Goal: Task Accomplishment & Management: Manage account settings

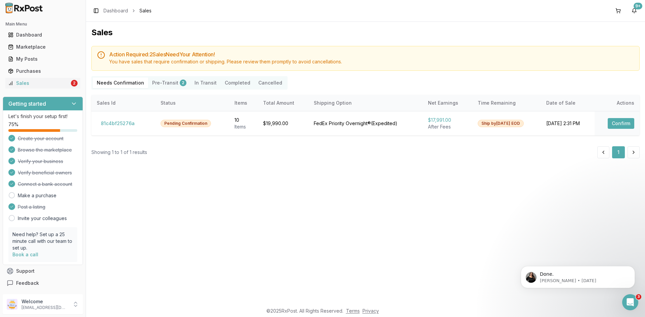
scroll to position [274, 0]
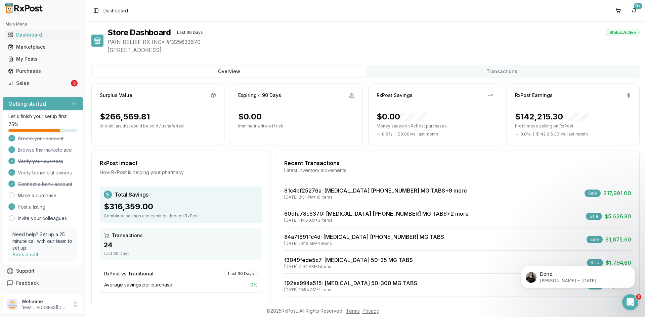
scroll to position [31, 0]
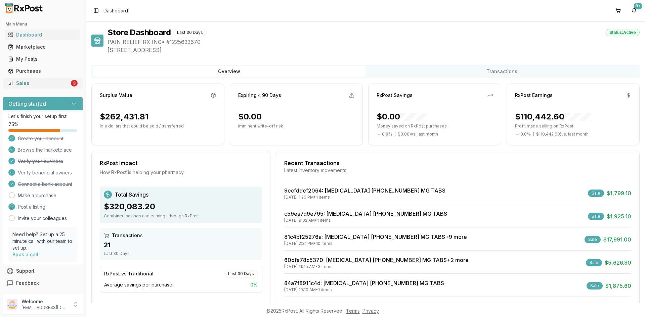
click at [47, 82] on div "Sales" at bounding box center [38, 83] width 61 height 7
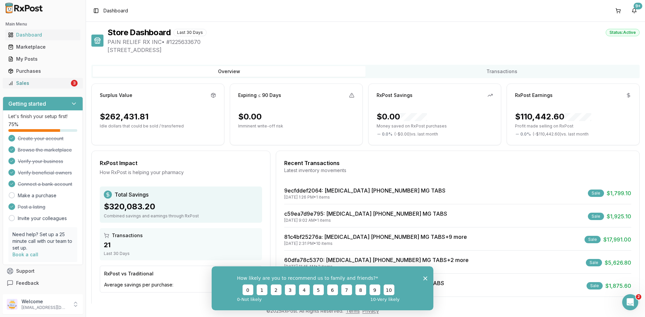
click at [58, 87] on link "Sales 3" at bounding box center [42, 83] width 75 height 12
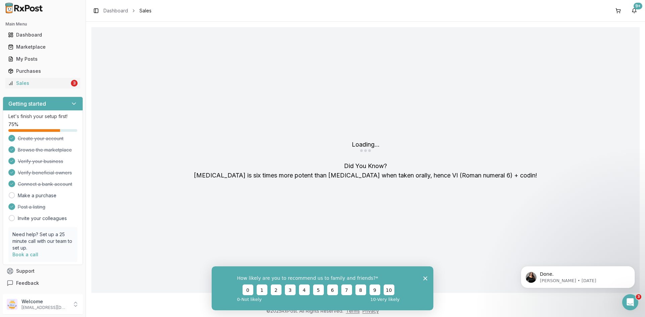
click at [426, 278] on icon "Close survey" at bounding box center [425, 278] width 4 height 4
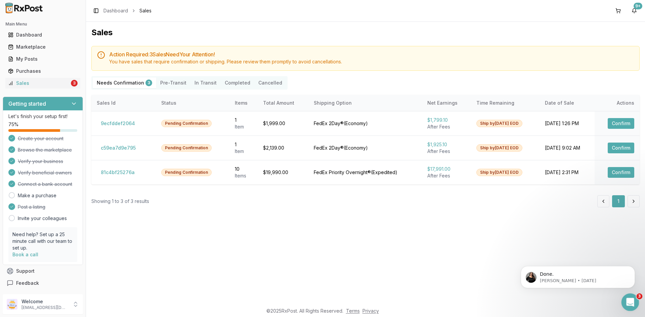
click at [630, 299] on icon "Open Intercom Messenger" at bounding box center [629, 301] width 11 height 11
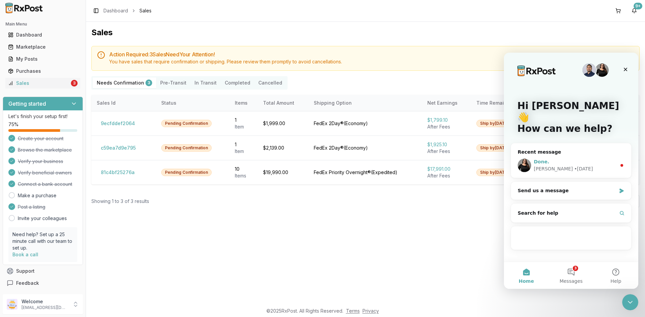
click at [620, 153] on div "Done. Rachel • 2d ago" at bounding box center [571, 165] width 120 height 25
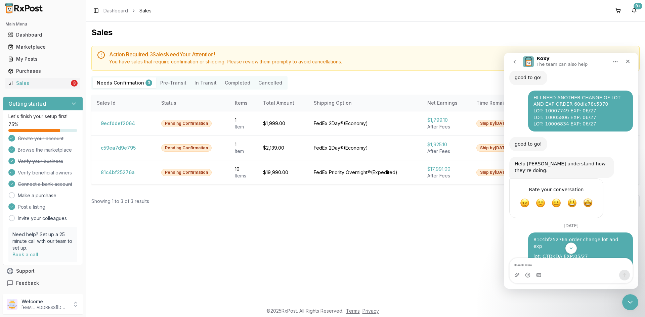
scroll to position [257, 0]
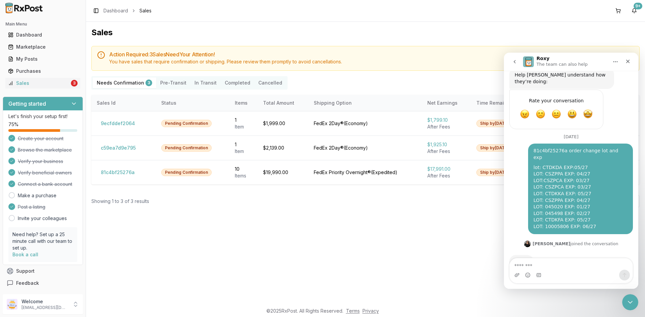
click at [314, 187] on div "Action Required: 3 Sale s Need Your Attention! You have sales that require conf…" at bounding box center [365, 126] width 548 height 161
drag, startPoint x: 626, startPoint y: 299, endPoint x: 1243, endPoint y: 529, distance: 658.4
click at [626, 299] on icon "Close Intercom Messenger" at bounding box center [629, 301] width 8 height 8
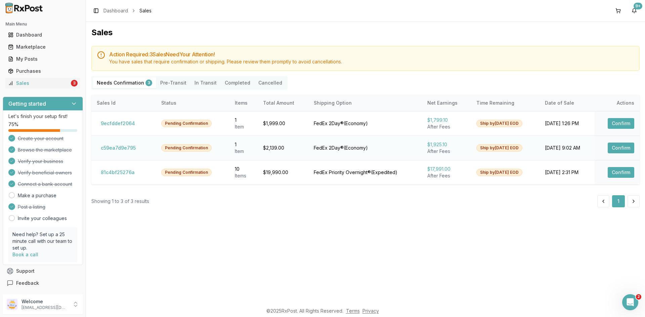
scroll to position [0, 0]
click at [618, 170] on button "Confirm" at bounding box center [620, 172] width 27 height 11
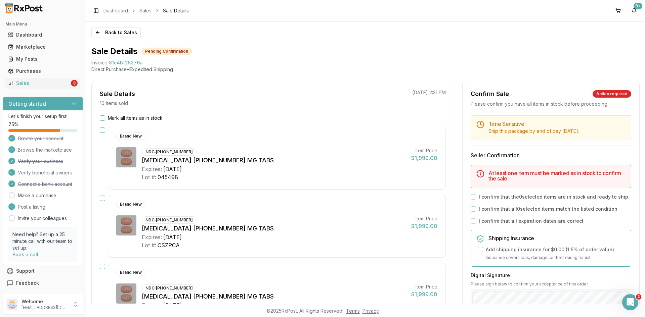
click at [104, 117] on button "Mark all items as in stock" at bounding box center [102, 118] width 5 height 5
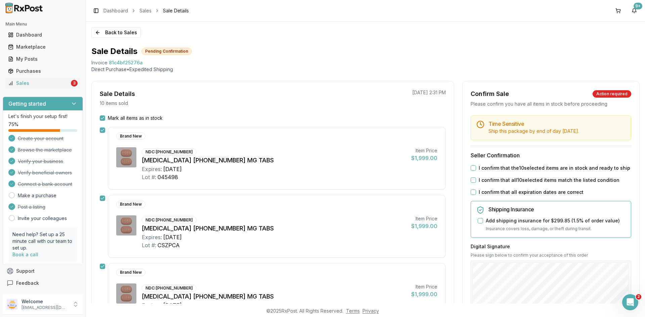
click at [472, 168] on button "I confirm that the 10 selected items are in stock and ready to ship" at bounding box center [472, 168] width 5 height 5
click at [472, 180] on button "I confirm that all 10 selected items match the listed condition" at bounding box center [472, 180] width 5 height 5
click at [470, 191] on button "I confirm that all expiration dates are correct" at bounding box center [472, 192] width 5 height 5
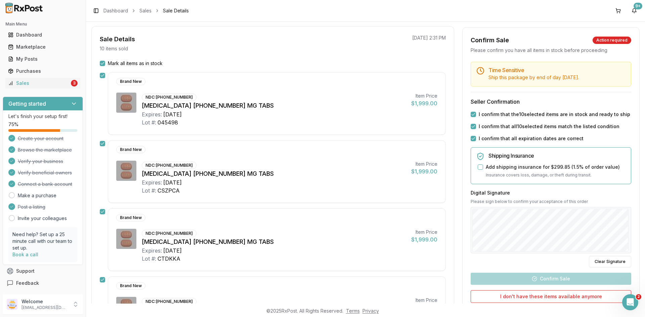
scroll to position [134, 0]
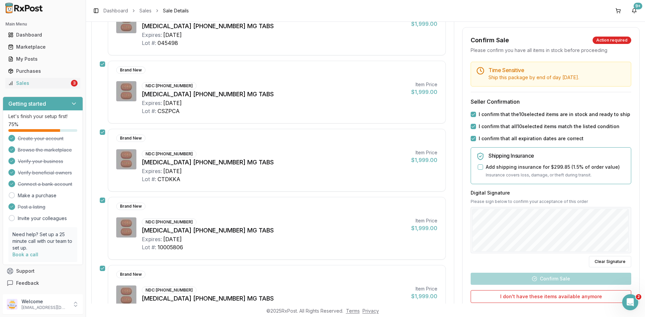
click at [533, 267] on div "Digital Signature Please sign below to confirm your acceptance of this order Cl…" at bounding box center [550, 229] width 160 height 78
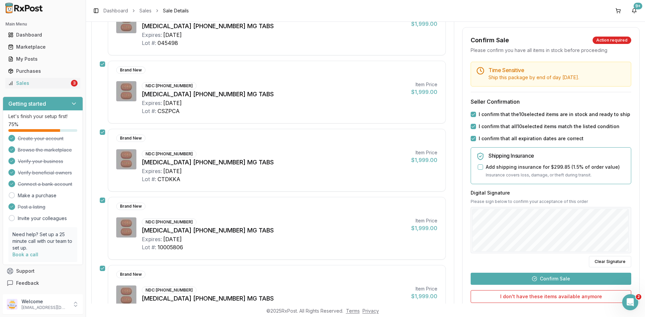
click at [581, 279] on button "Confirm Sale" at bounding box center [550, 279] width 160 height 12
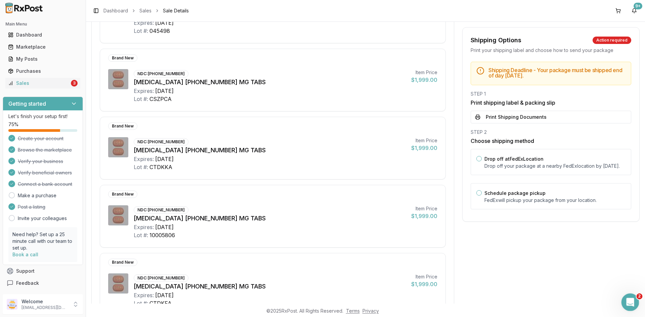
click at [632, 306] on div "Open Intercom Messenger" at bounding box center [629, 301] width 22 height 22
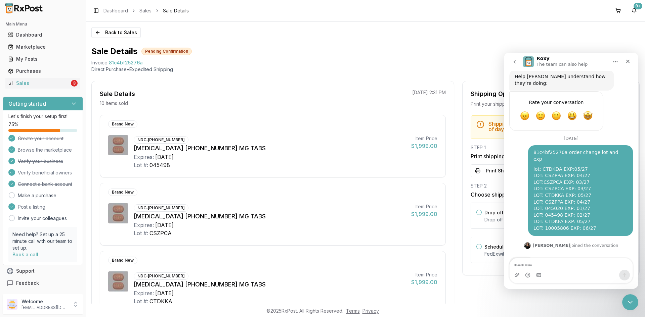
scroll to position [257, 0]
drag, startPoint x: 629, startPoint y: 299, endPoint x: 1199, endPoint y: 537, distance: 618.4
click at [629, 299] on icon "Close Intercom Messenger" at bounding box center [629, 301] width 8 height 8
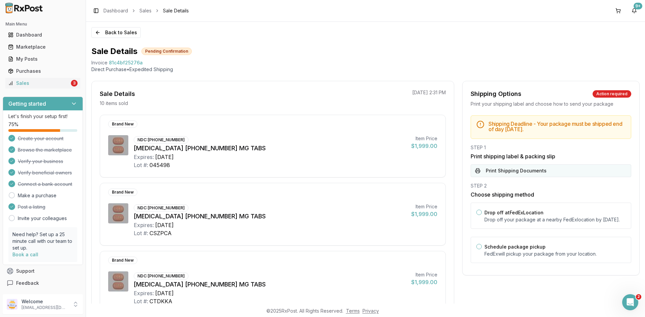
click at [529, 173] on button "Print Shipping Documents" at bounding box center [550, 171] width 160 height 13
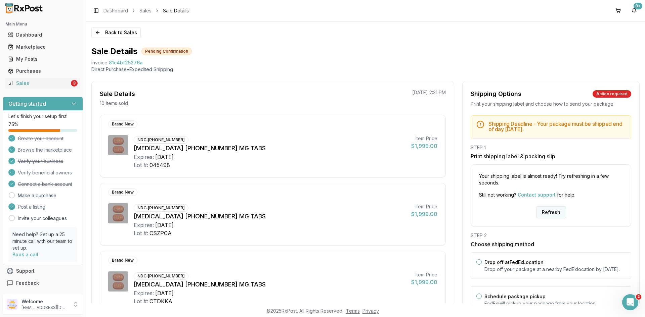
click at [551, 213] on button "Refresh" at bounding box center [551, 212] width 30 height 12
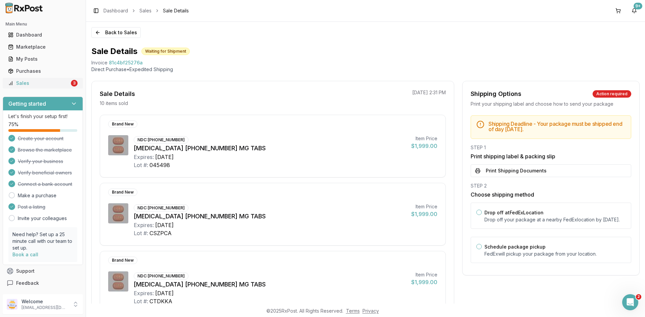
click at [71, 81] on div "3" at bounding box center [74, 83] width 7 height 7
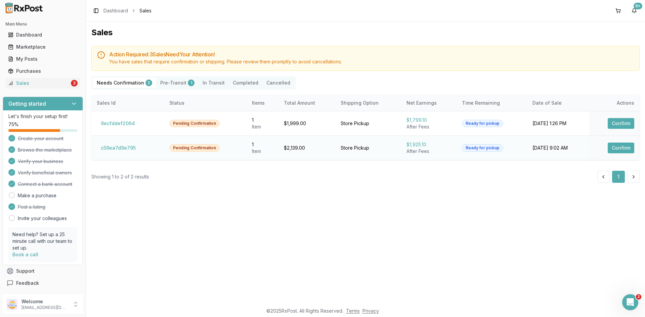
click at [627, 146] on button "Confirm" at bounding box center [620, 148] width 27 height 11
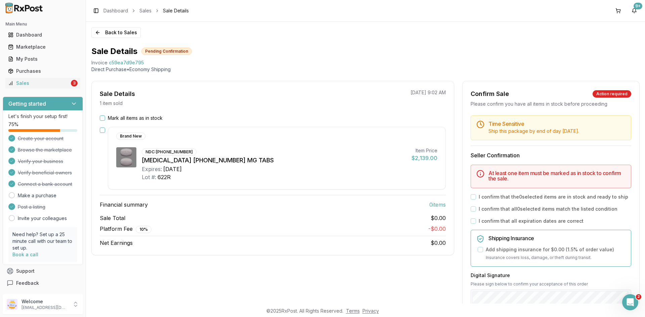
click at [625, 150] on div "Time Sensitive Ship this package by end of day Friday, October 3rd . Seller Con…" at bounding box center [550, 272] width 177 height 313
click at [127, 62] on span "c59ea7d9e795" at bounding box center [126, 62] width 35 height 7
copy span "c59ea7d9e795"
click at [628, 300] on icon "Open Intercom Messenger" at bounding box center [629, 301] width 11 height 11
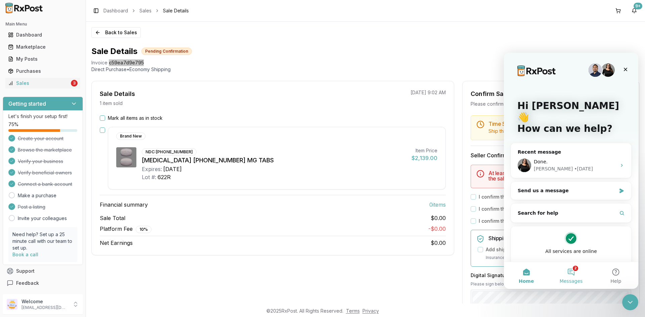
click at [571, 271] on button "2 Messages" at bounding box center [570, 275] width 45 height 27
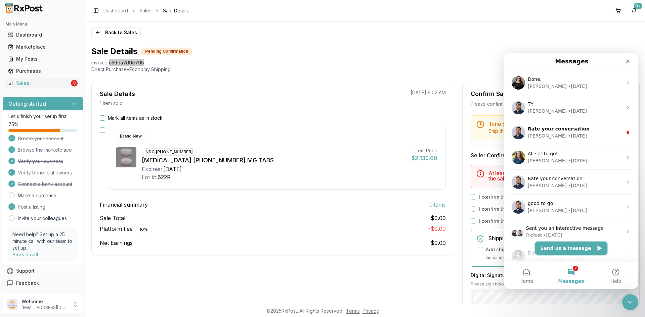
click at [583, 252] on button "Send us a message" at bounding box center [571, 248] width 73 height 13
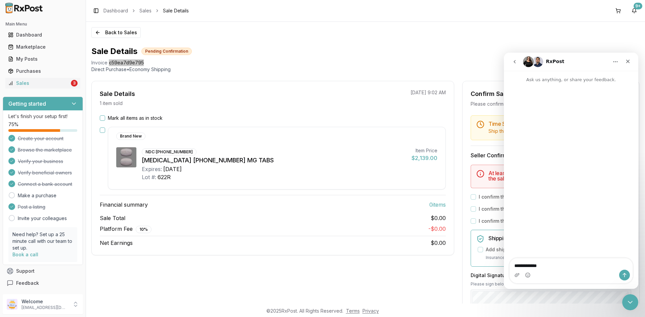
type textarea "**********"
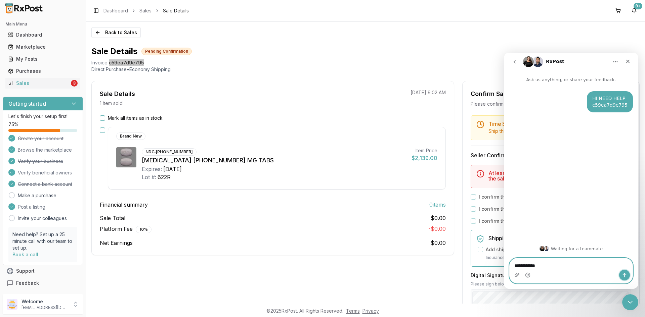
click at [622, 276] on icon "Send a message…" at bounding box center [623, 275] width 5 height 5
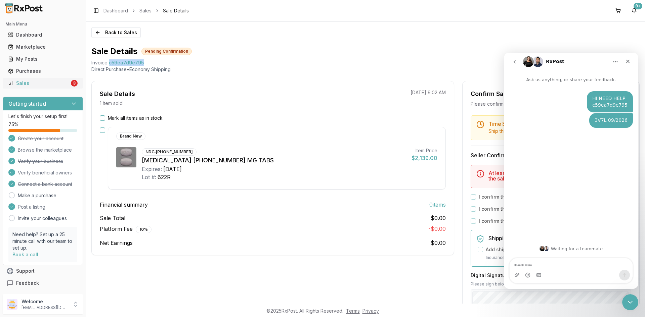
click at [21, 81] on div "Sales" at bounding box center [38, 83] width 61 height 7
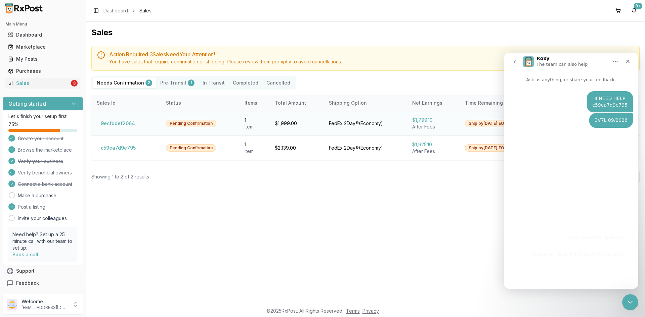
click at [459, 126] on td "Ship by Fri, Oct 3 EOD" at bounding box center [495, 123] width 73 height 25
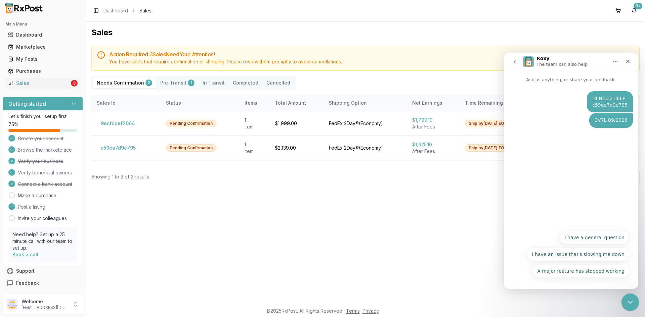
click at [632, 304] on icon "Close Intercom Messenger" at bounding box center [629, 301] width 8 height 8
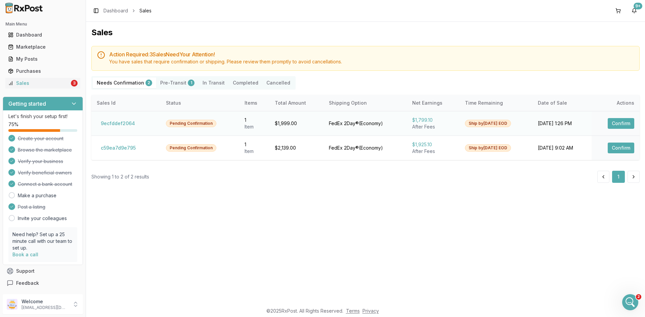
click at [627, 121] on button "Confirm" at bounding box center [620, 123] width 27 height 11
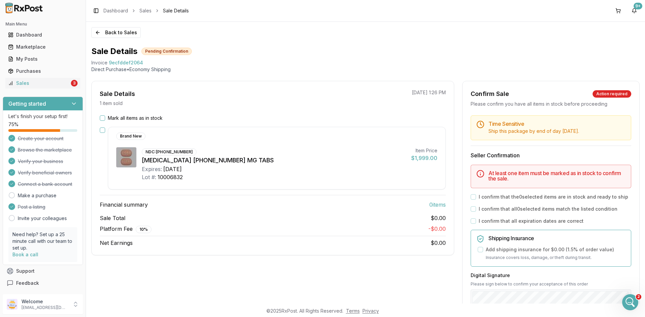
click at [125, 64] on span "9ecfddef2064" at bounding box center [126, 62] width 34 height 7
copy span "9ecfddef2064"
click at [637, 309] on body "Main Menu Dashboard Marketplace My Posts Purchases Sales 3 Getting started Let'…" at bounding box center [322, 158] width 645 height 317
click at [635, 307] on div "Open Intercom Messenger" at bounding box center [629, 301] width 22 height 22
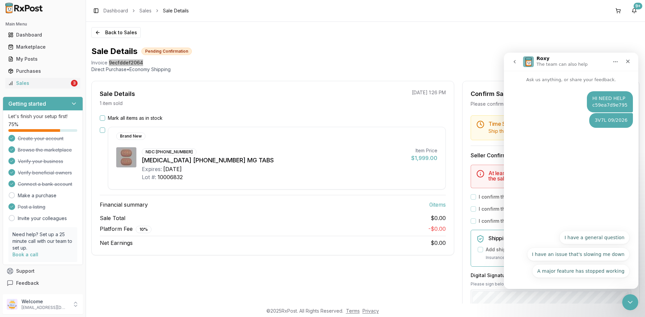
click at [515, 63] on icon "go back" at bounding box center [514, 61] width 2 height 3
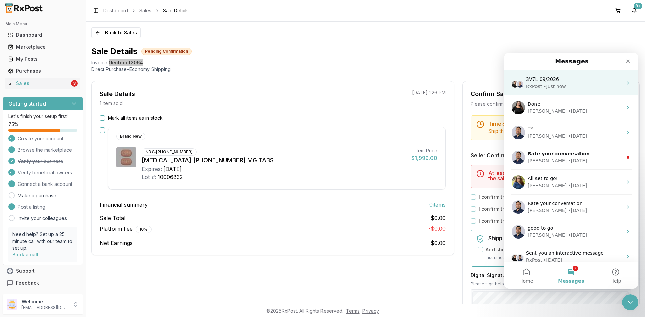
click at [555, 85] on div "• Just now" at bounding box center [554, 86] width 22 height 7
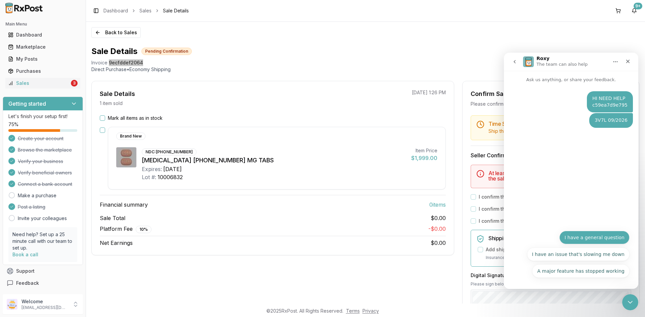
click at [612, 239] on button "I have a general question" at bounding box center [594, 237] width 70 height 13
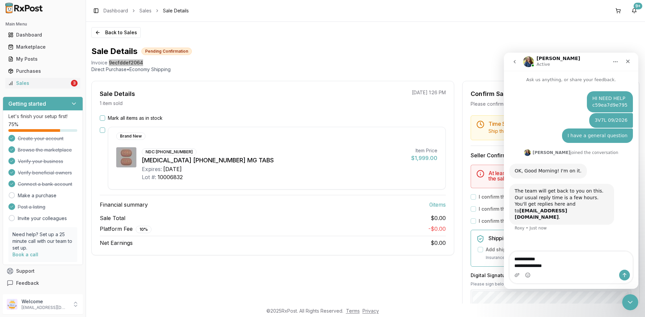
type textarea "**********"
click at [629, 275] on button "Send a message…" at bounding box center [624, 275] width 11 height 11
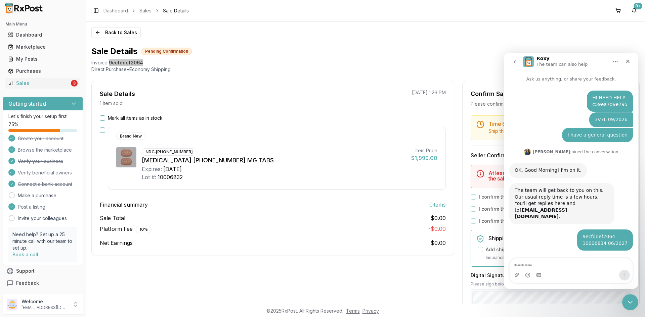
scroll to position [20, 0]
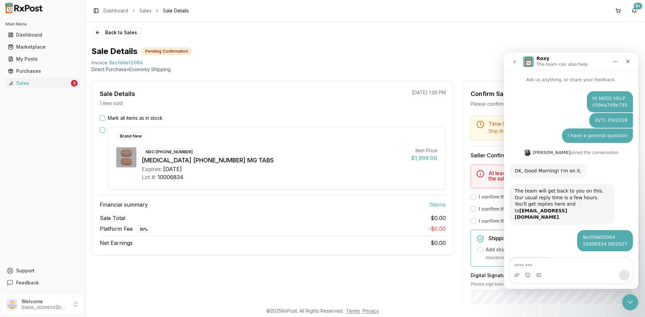
scroll to position [20, 0]
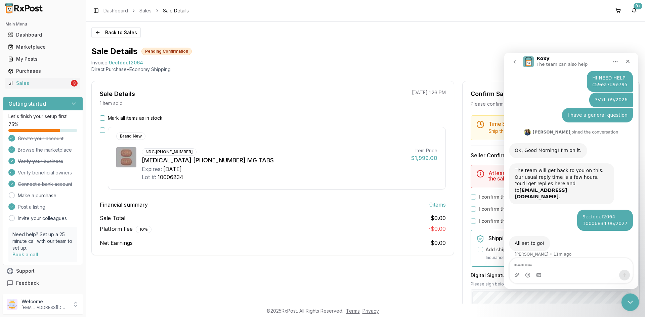
click at [624, 299] on div "Close Intercom Messenger" at bounding box center [629, 301] width 16 height 16
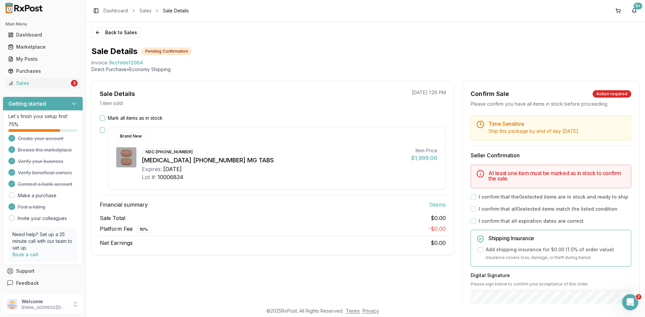
click at [103, 116] on button "Mark all items as in stock" at bounding box center [102, 118] width 5 height 5
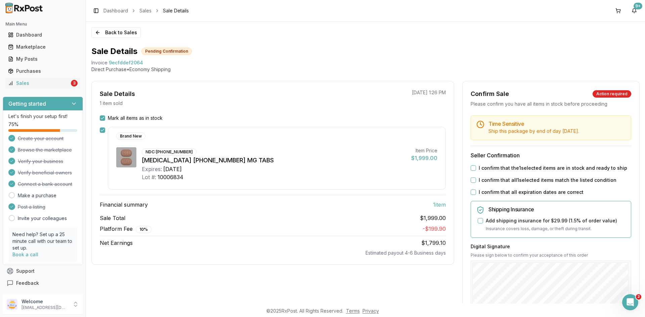
click at [470, 169] on button "I confirm that the 1 selected items are in stock and ready to ship" at bounding box center [472, 168] width 5 height 5
drag, startPoint x: 472, startPoint y: 180, endPoint x: 471, endPoint y: 192, distance: 12.4
click at [472, 180] on button "I confirm that all 1 selected items match the listed condition" at bounding box center [472, 180] width 5 height 5
click at [471, 192] on button "I confirm that all expiration dates are correct" at bounding box center [472, 192] width 5 height 5
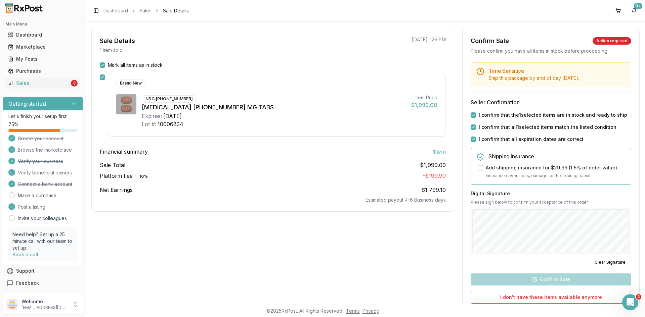
scroll to position [101, 0]
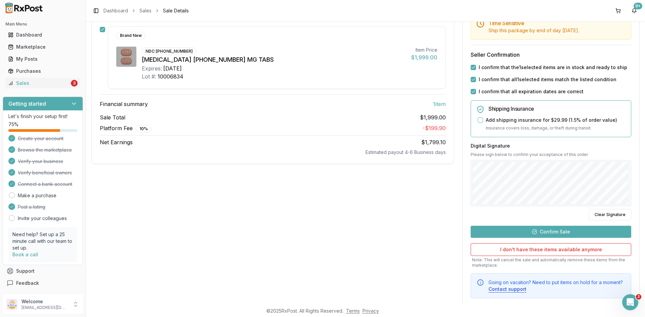
click at [561, 228] on button "Confirm Sale" at bounding box center [550, 232] width 160 height 12
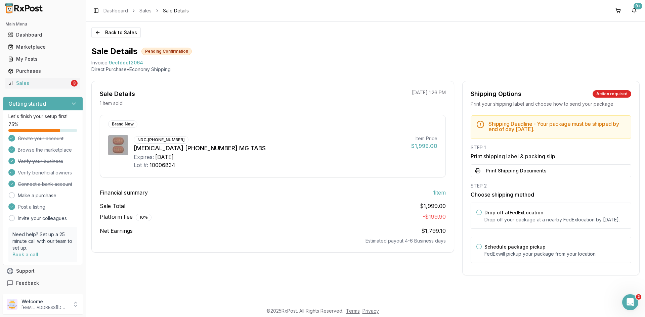
scroll to position [0, 0]
click at [520, 171] on button "Print Shipping Documents" at bounding box center [550, 171] width 160 height 13
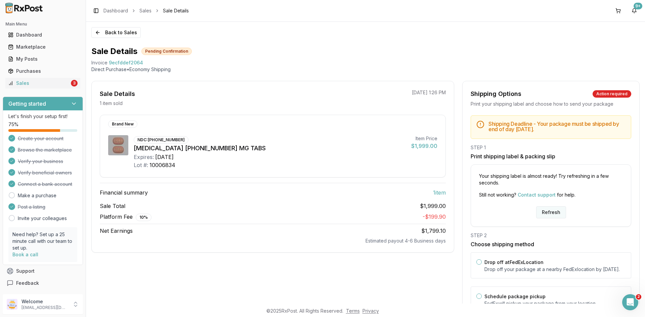
click at [552, 212] on button "Refresh" at bounding box center [551, 212] width 30 height 12
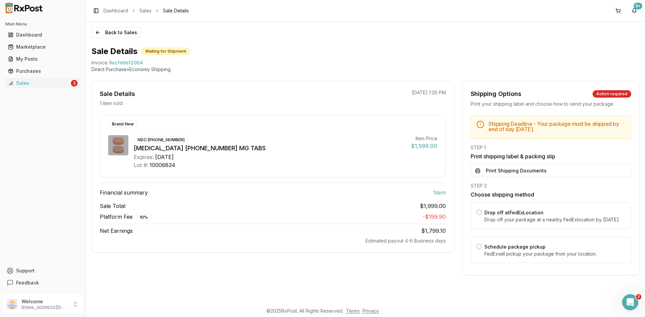
click at [505, 169] on button "Print Shipping Documents" at bounding box center [550, 171] width 160 height 13
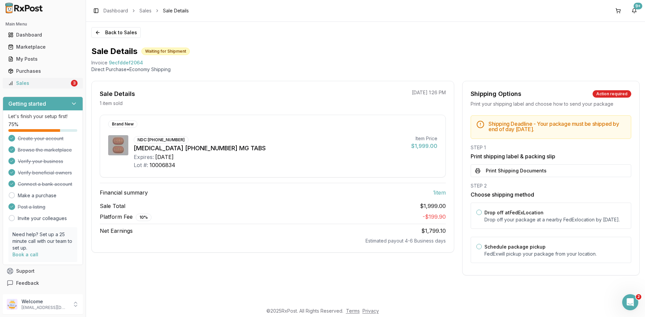
click at [70, 87] on link "Sales 3" at bounding box center [42, 83] width 75 height 12
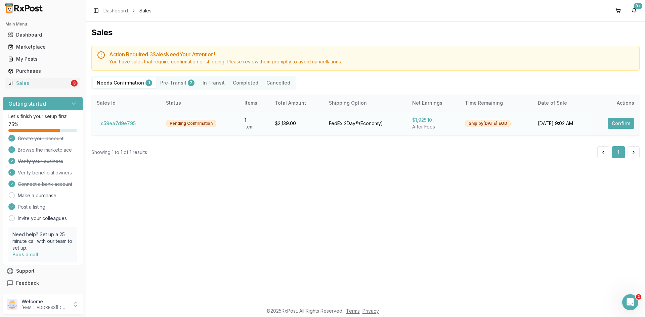
click at [620, 127] on button "Confirm" at bounding box center [620, 123] width 27 height 11
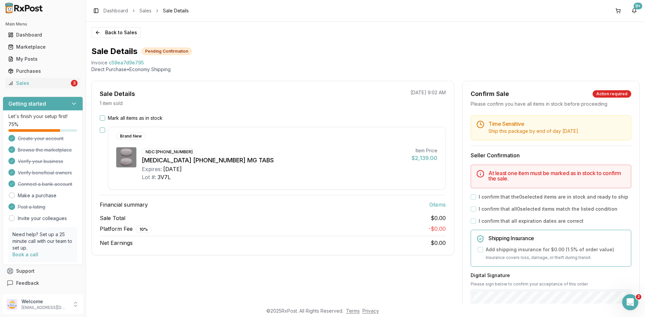
click at [134, 120] on label "Mark all items as in stock" at bounding box center [135, 118] width 55 height 7
click at [105, 120] on button "Mark all items as in stock" at bounding box center [102, 118] width 5 height 5
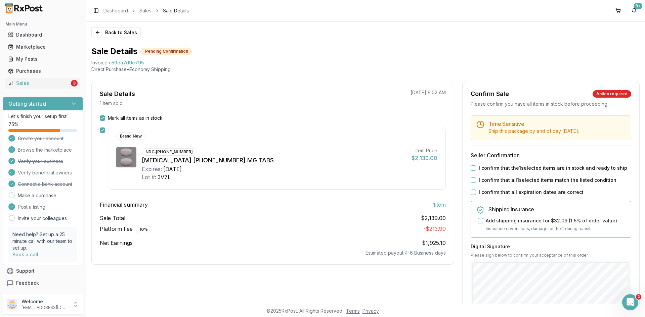
click at [470, 165] on div "I confirm that the 1 selected items are in stock and ready to ship" at bounding box center [550, 168] width 160 height 7
click at [471, 169] on button "I confirm that the 1 selected items are in stock and ready to ship" at bounding box center [472, 168] width 5 height 5
click at [472, 183] on button "I confirm that all 1 selected items match the listed condition" at bounding box center [472, 180] width 5 height 5
click at [472, 189] on div "Time Sensitive Ship this package by end of day Friday, October 3rd . Seller Con…" at bounding box center [550, 258] width 177 height 284
click at [471, 192] on button "I confirm that all expiration dates are correct" at bounding box center [472, 192] width 5 height 5
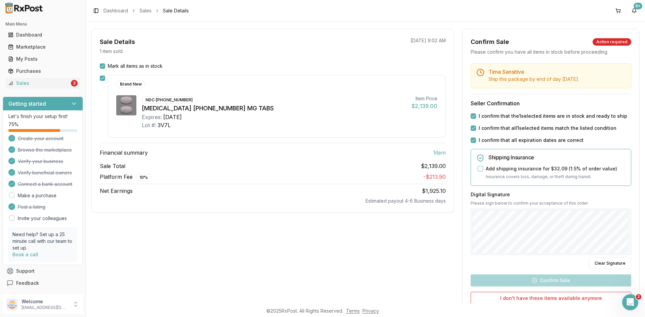
scroll to position [114, 0]
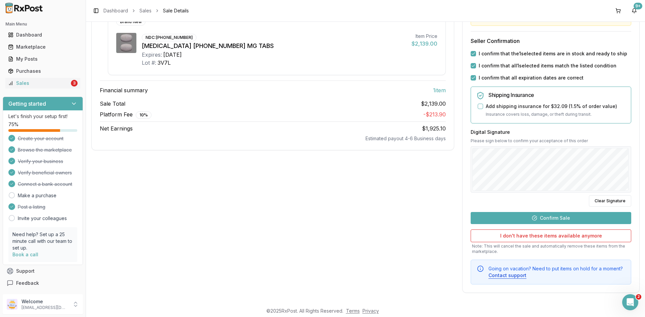
click at [573, 215] on button "Confirm Sale" at bounding box center [550, 218] width 160 height 12
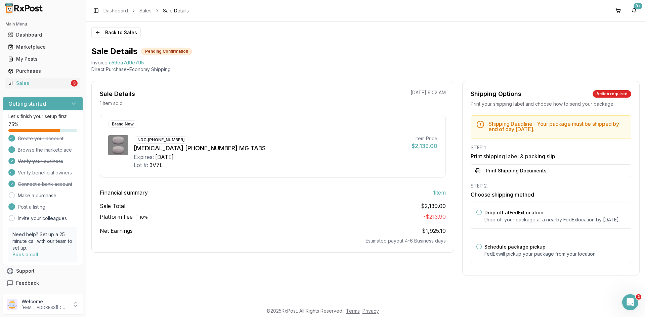
scroll to position [0, 0]
click at [521, 168] on button "Print Shipping Documents" at bounding box center [550, 171] width 160 height 13
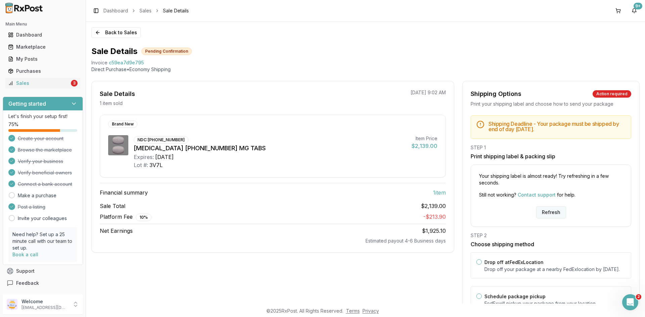
click at [557, 215] on button "Refresh" at bounding box center [551, 212] width 30 height 12
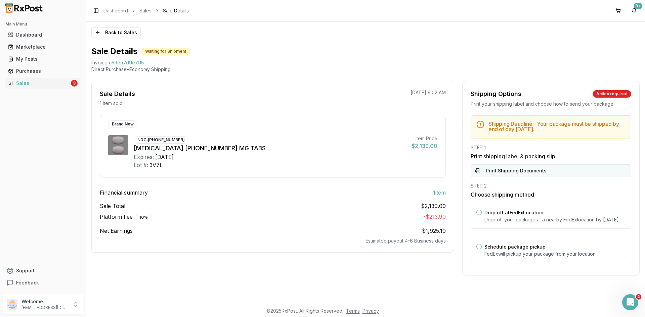
click at [517, 173] on button "Print Shipping Documents" at bounding box center [550, 171] width 160 height 13
